Goal: Navigation & Orientation: Find specific page/section

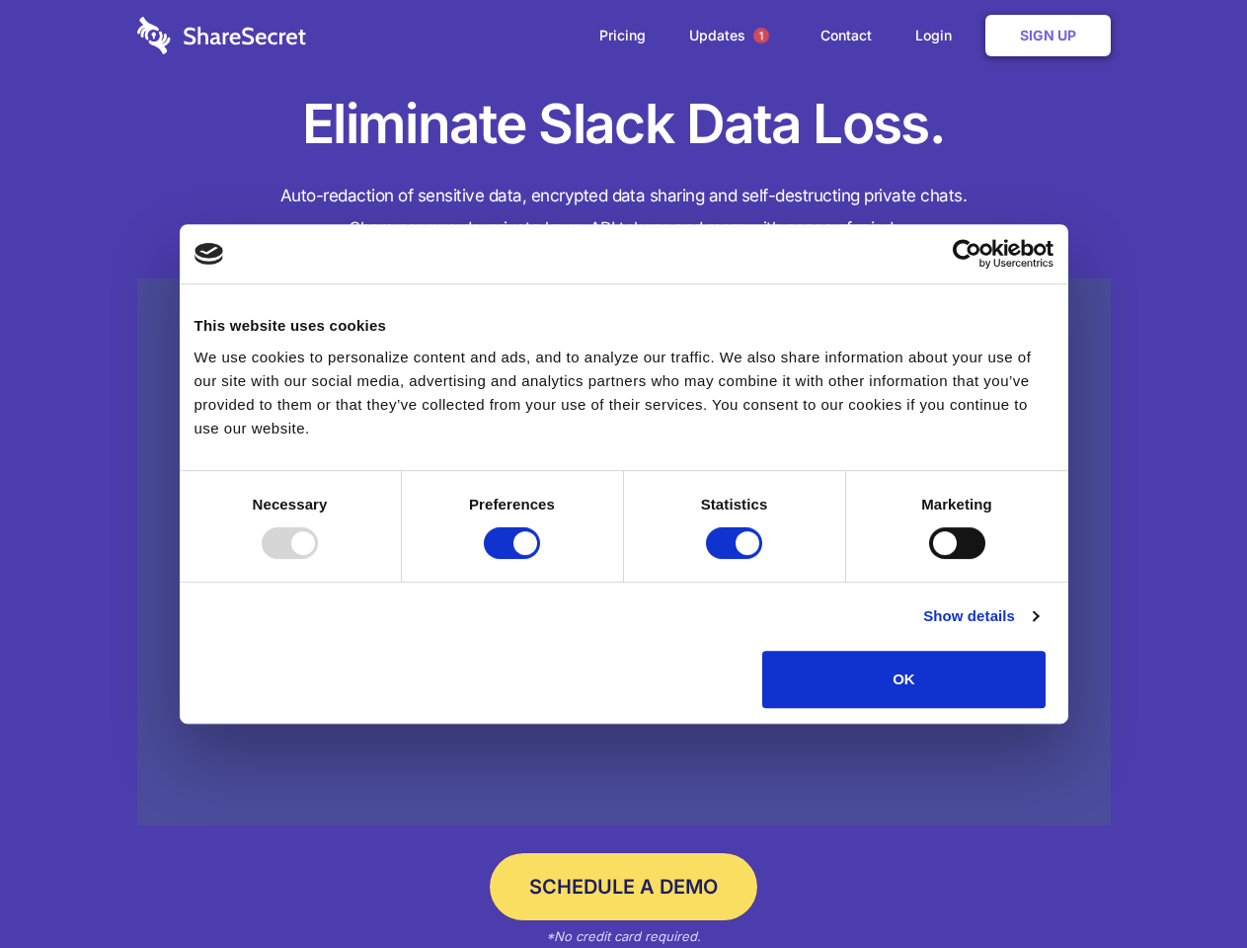
click at [318, 559] on div at bounding box center [290, 543] width 56 height 32
click at [540, 559] on input "Preferences" at bounding box center [512, 543] width 56 height 32
checkbox input "false"
click at [736, 559] on input "Statistics" at bounding box center [734, 543] width 56 height 32
checkbox input "false"
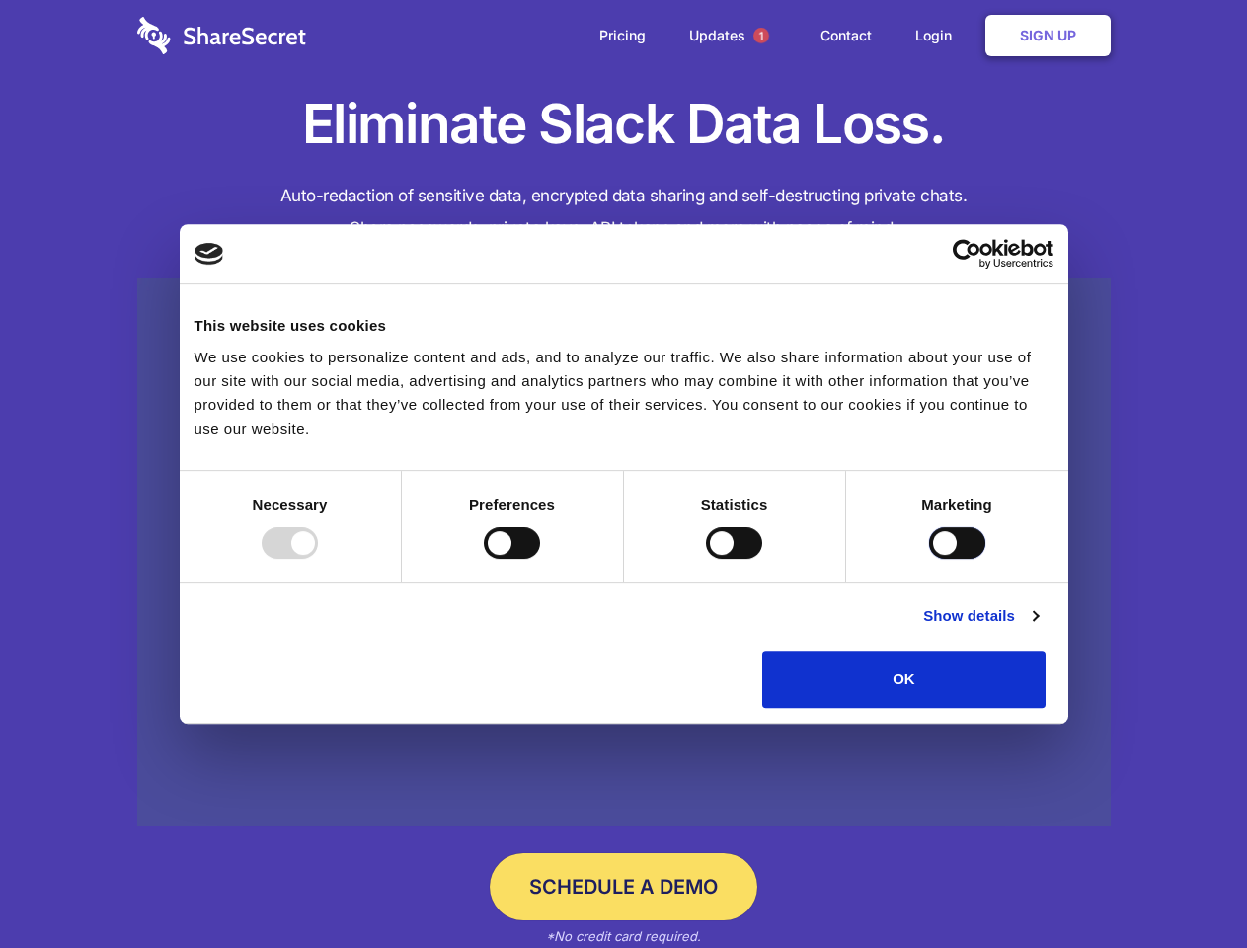
click at [929, 559] on input "Marketing" at bounding box center [957, 543] width 56 height 32
checkbox input "true"
click at [1037, 628] on link "Show details" at bounding box center [980, 616] width 114 height 24
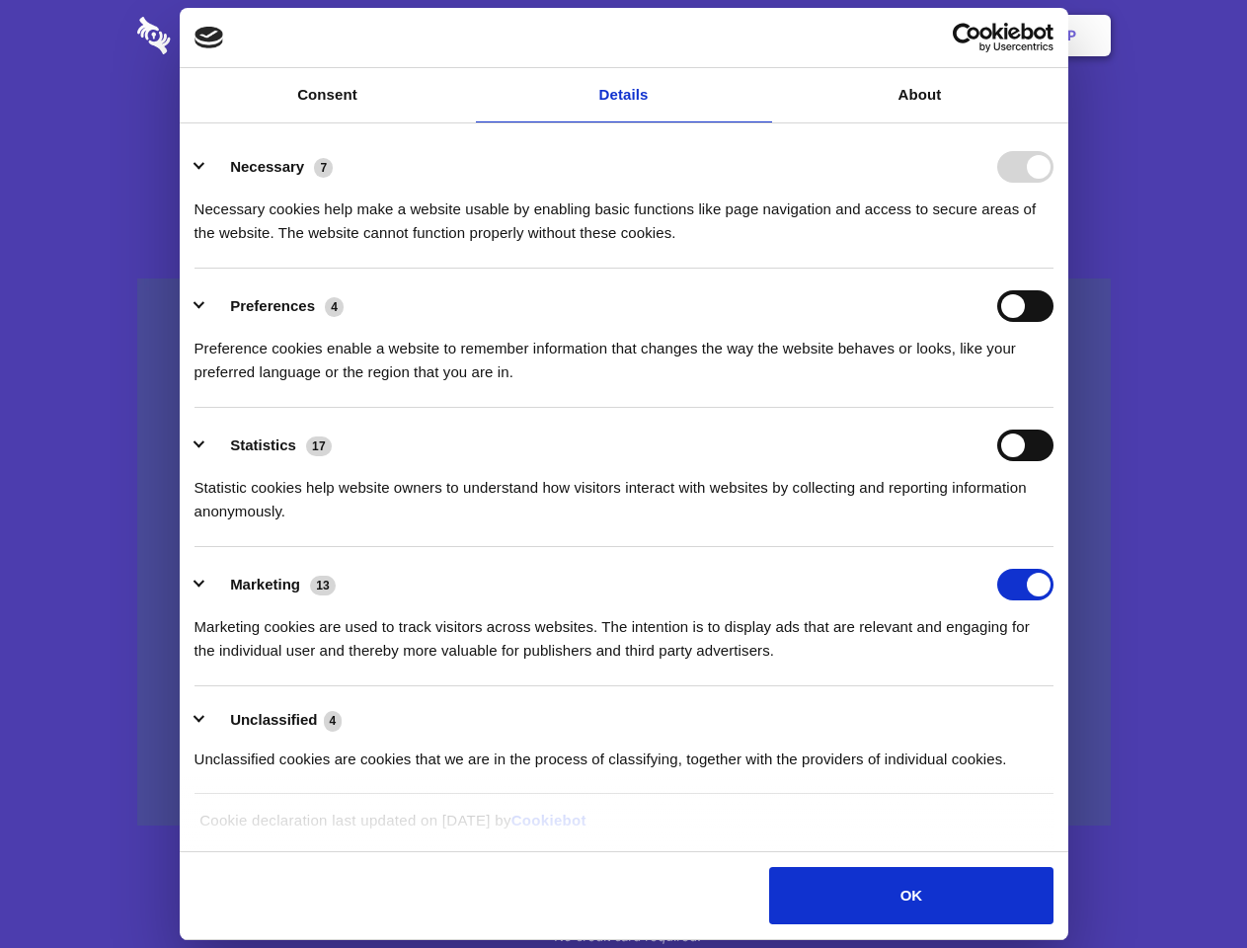
click at [1053, 547] on li "Statistics 17 Statistic cookies help website owners to understand how visitors …" at bounding box center [623, 477] width 859 height 139
click at [760, 36] on span "1" at bounding box center [761, 36] width 16 height 16
